Goal: Check status: Check status

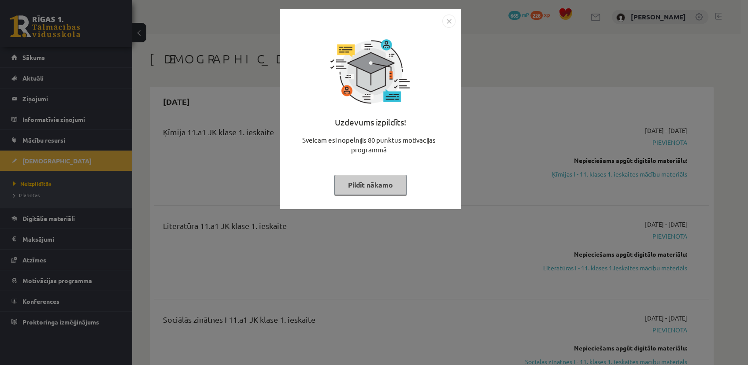
click at [356, 185] on button "Pildīt nākamo" at bounding box center [370, 185] width 72 height 20
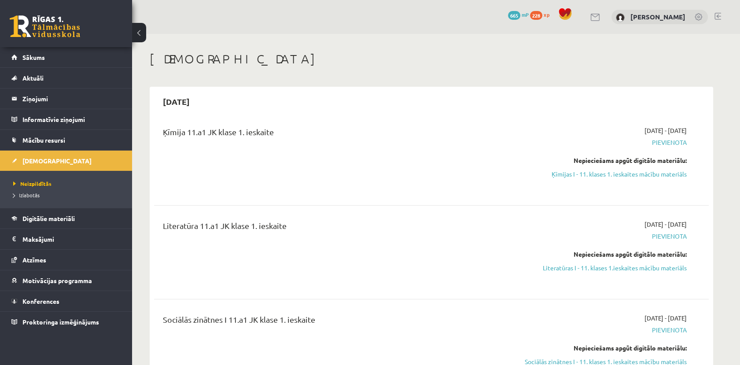
click at [24, 32] on link at bounding box center [45, 26] width 70 height 22
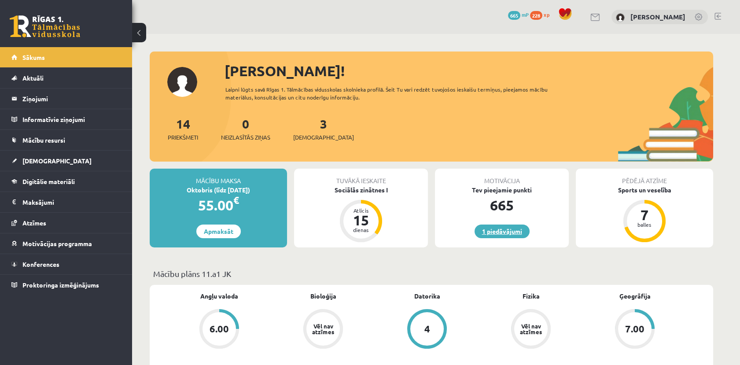
click at [505, 228] on link "1 piedāvājumi" at bounding box center [502, 232] width 55 height 14
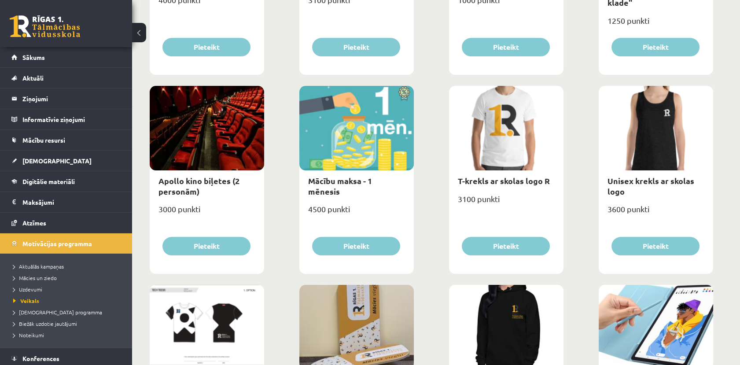
scroll to position [254, 0]
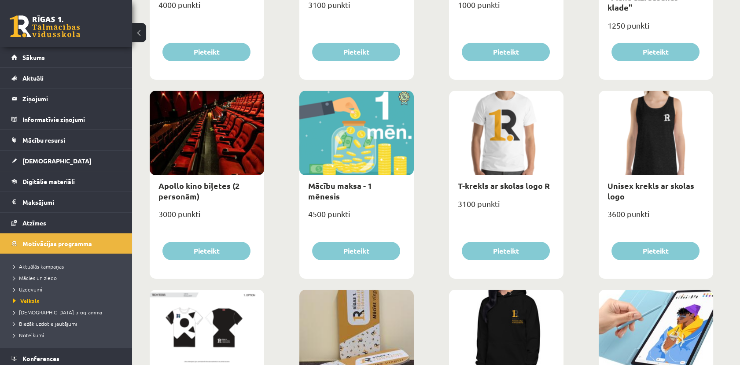
click at [213, 163] on div at bounding box center [207, 133] width 114 height 85
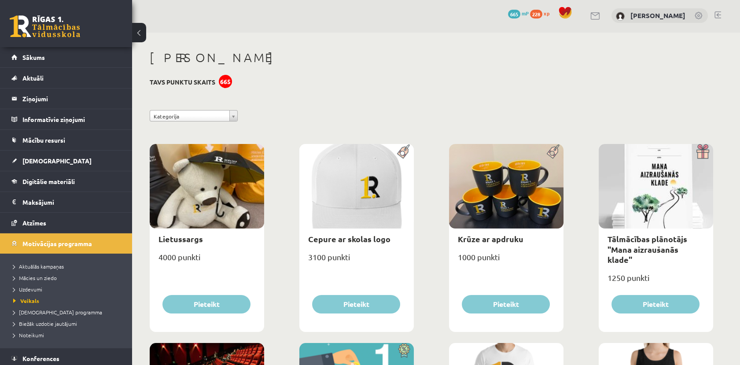
scroll to position [0, 0]
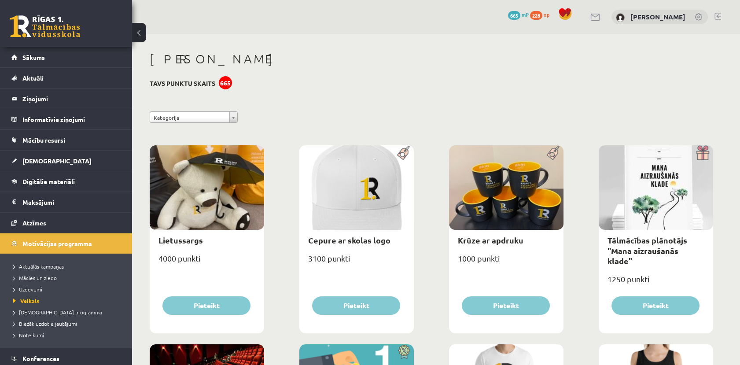
click at [517, 19] on span "665" at bounding box center [514, 15] width 12 height 9
click at [32, 31] on link at bounding box center [45, 26] width 70 height 22
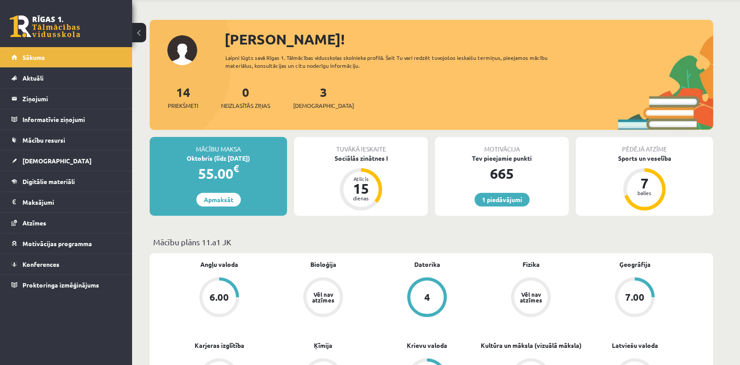
scroll to position [49, 0]
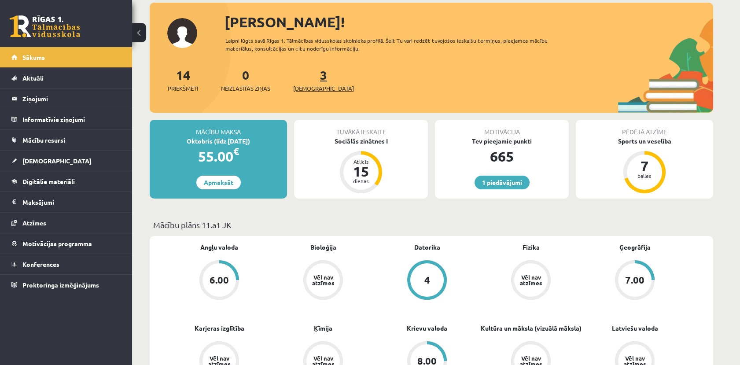
click at [308, 86] on span "[DEMOGRAPHIC_DATA]" at bounding box center [323, 88] width 61 height 9
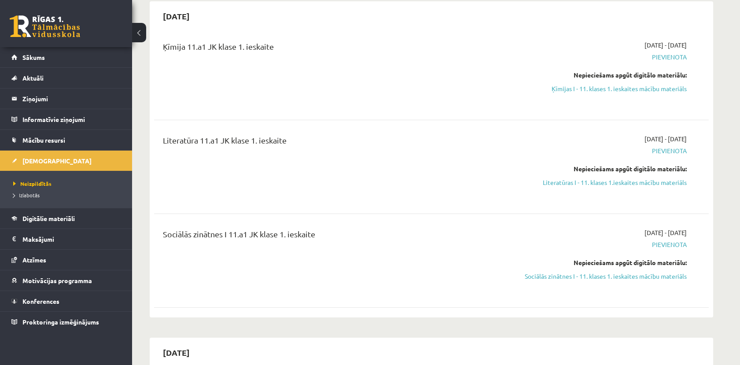
scroll to position [49, 0]
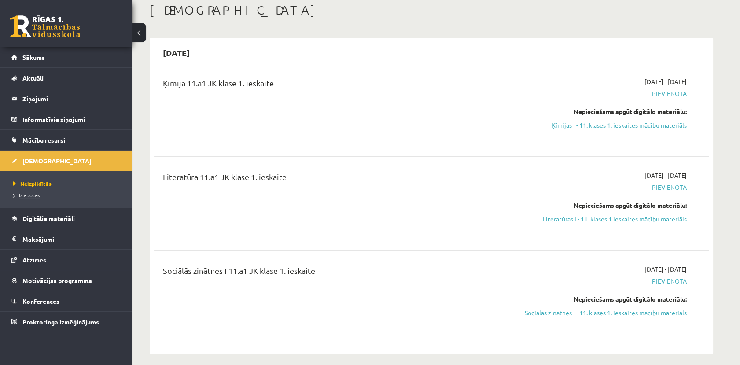
click at [25, 194] on span "Izlabotās" at bounding box center [26, 195] width 26 height 7
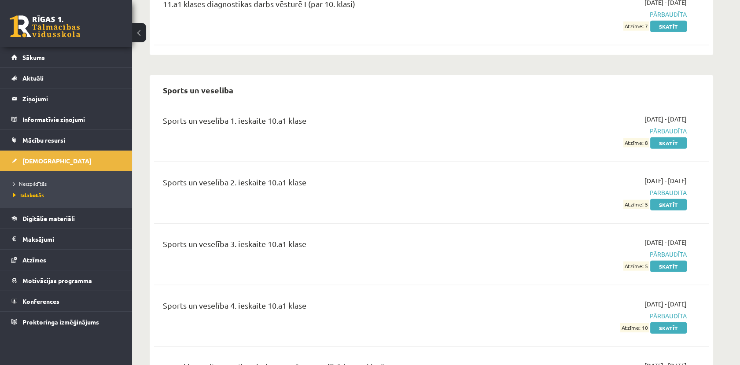
scroll to position [4437, 0]
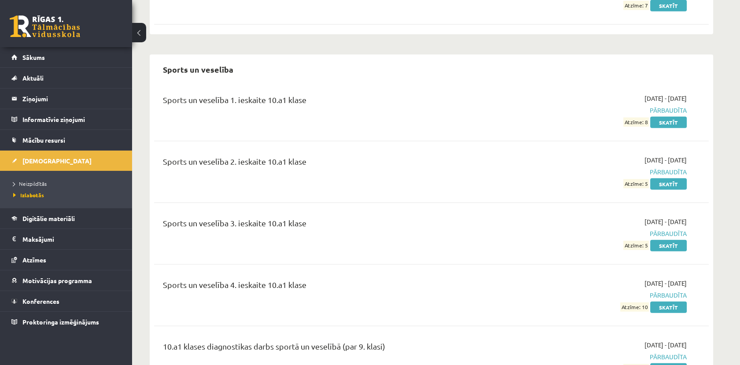
click at [36, 38] on div "0 Dāvanas 665 mP 228 xp" at bounding box center [66, 23] width 132 height 47
click at [52, 26] on link at bounding box center [45, 26] width 70 height 22
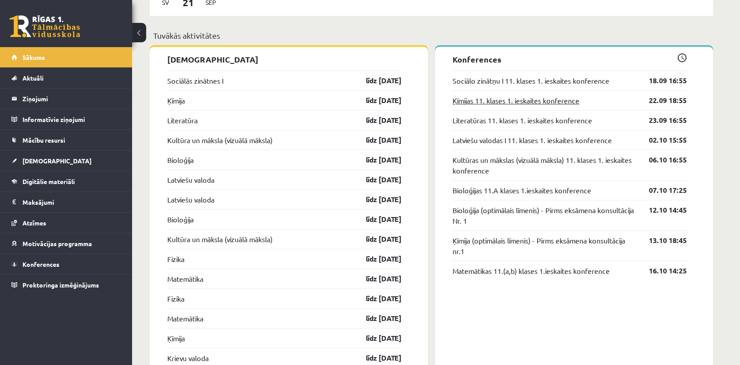
scroll to position [782, 0]
